Goal: Find specific page/section: Find specific page/section

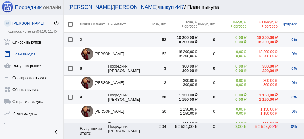
scroll to position [40, 0]
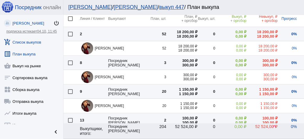
click at [37, 43] on link "add_shopping_cart Список выкупов" at bounding box center [31, 41] width 63 height 12
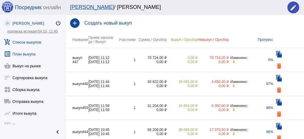
click at [29, 54] on link "list_alt План выкупа" at bounding box center [32, 53] width 65 height 12
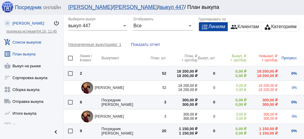
click at [23, 41] on link "add_shopping_cart Список выкупов" at bounding box center [31, 41] width 63 height 12
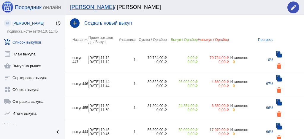
click at [35, 42] on link "add_shopping_cart Список выкупов" at bounding box center [32, 41] width 65 height 12
click at [31, 52] on link "list_alt План выкупа" at bounding box center [32, 53] width 65 height 12
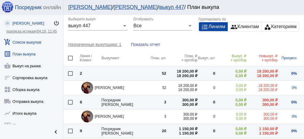
click at [33, 40] on link "add_shopping_cart Список выкупов" at bounding box center [31, 41] width 63 height 12
